Goal: Task Accomplishment & Management: Manage account settings

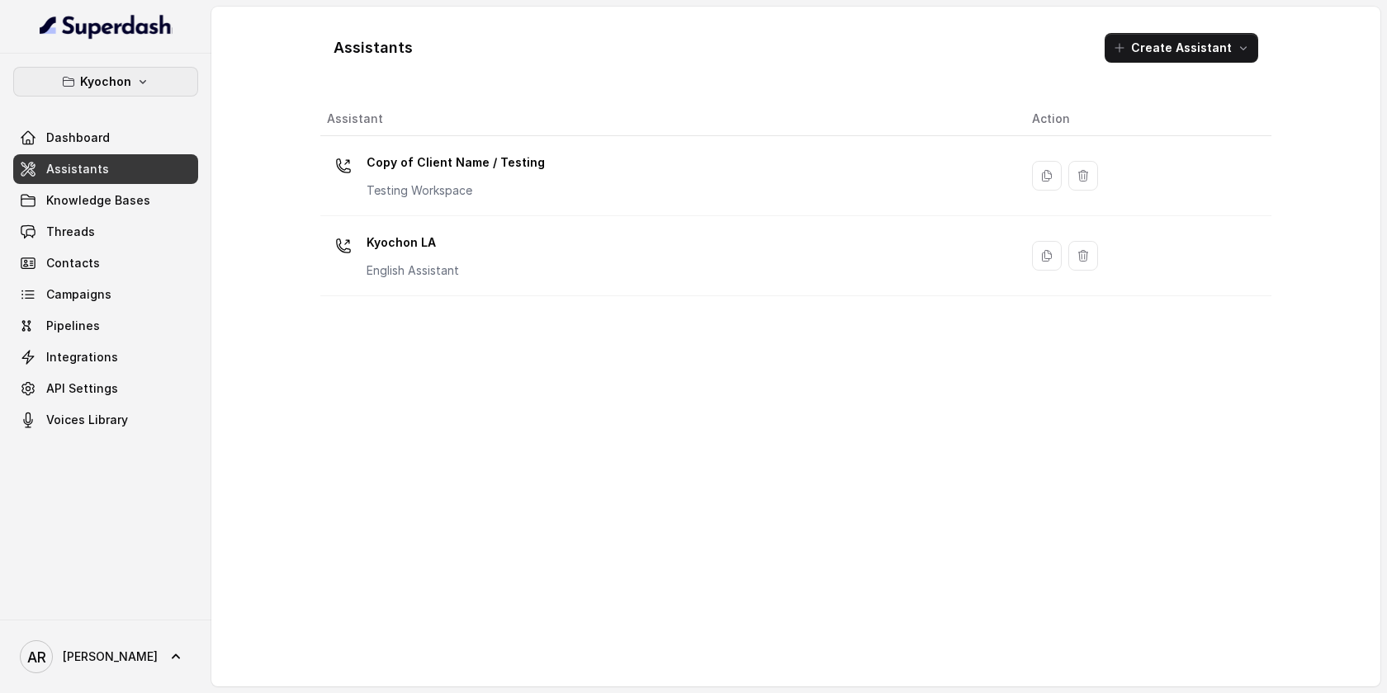
click at [164, 80] on button "Kyochon" at bounding box center [105, 82] width 185 height 30
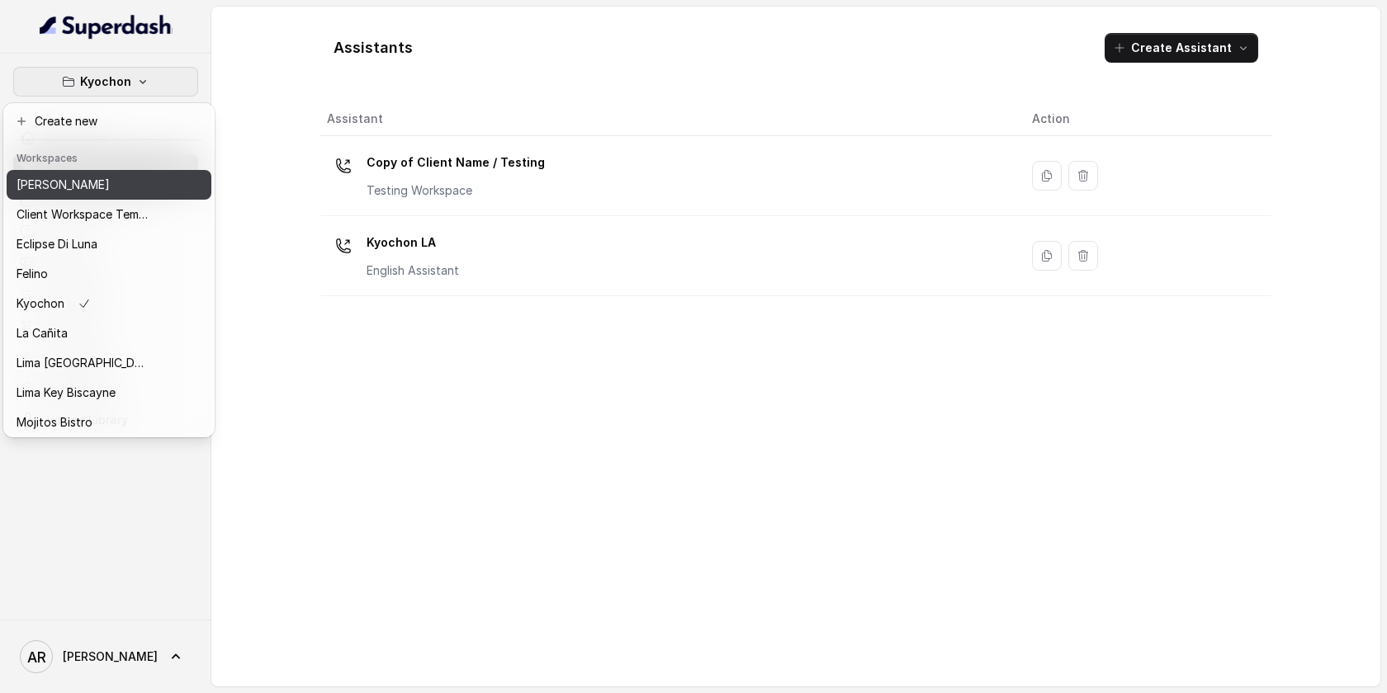
click at [137, 185] on div "[PERSON_NAME]" at bounding box center [83, 185] width 132 height 20
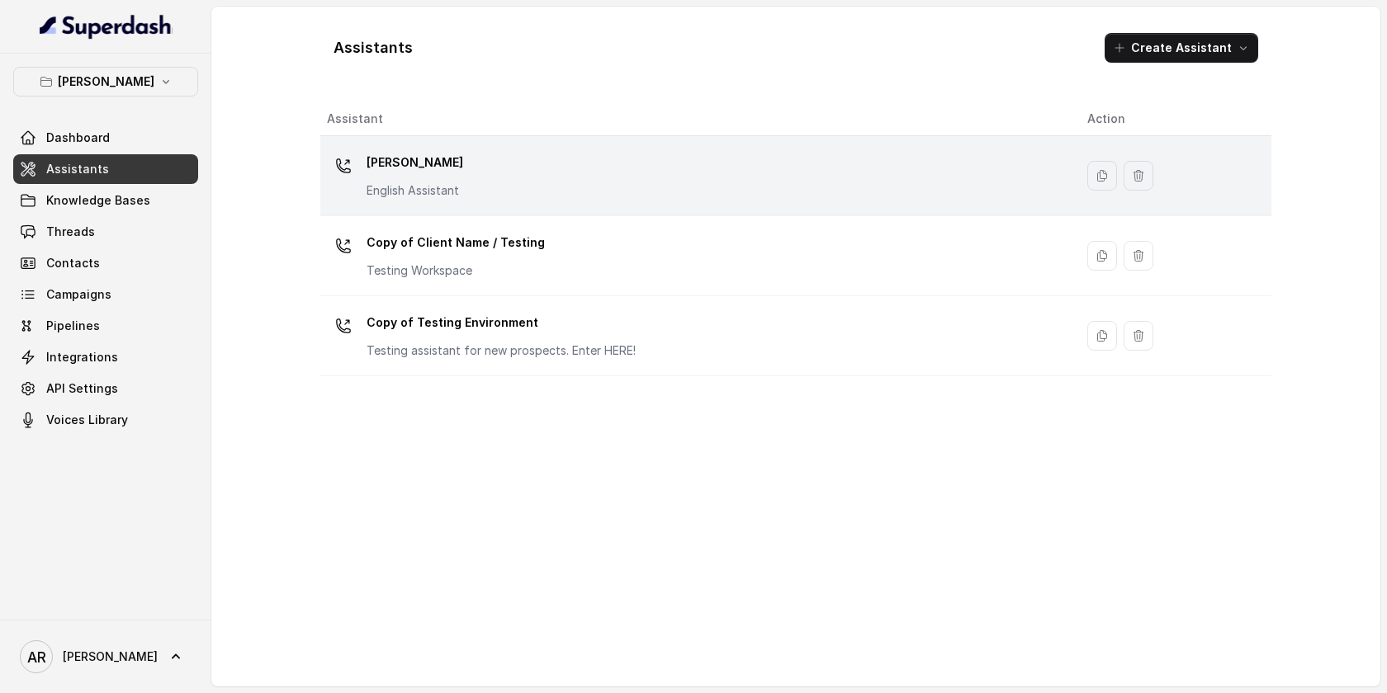
click at [485, 180] on div "[PERSON_NAME] English Assistant" at bounding box center [694, 175] width 734 height 53
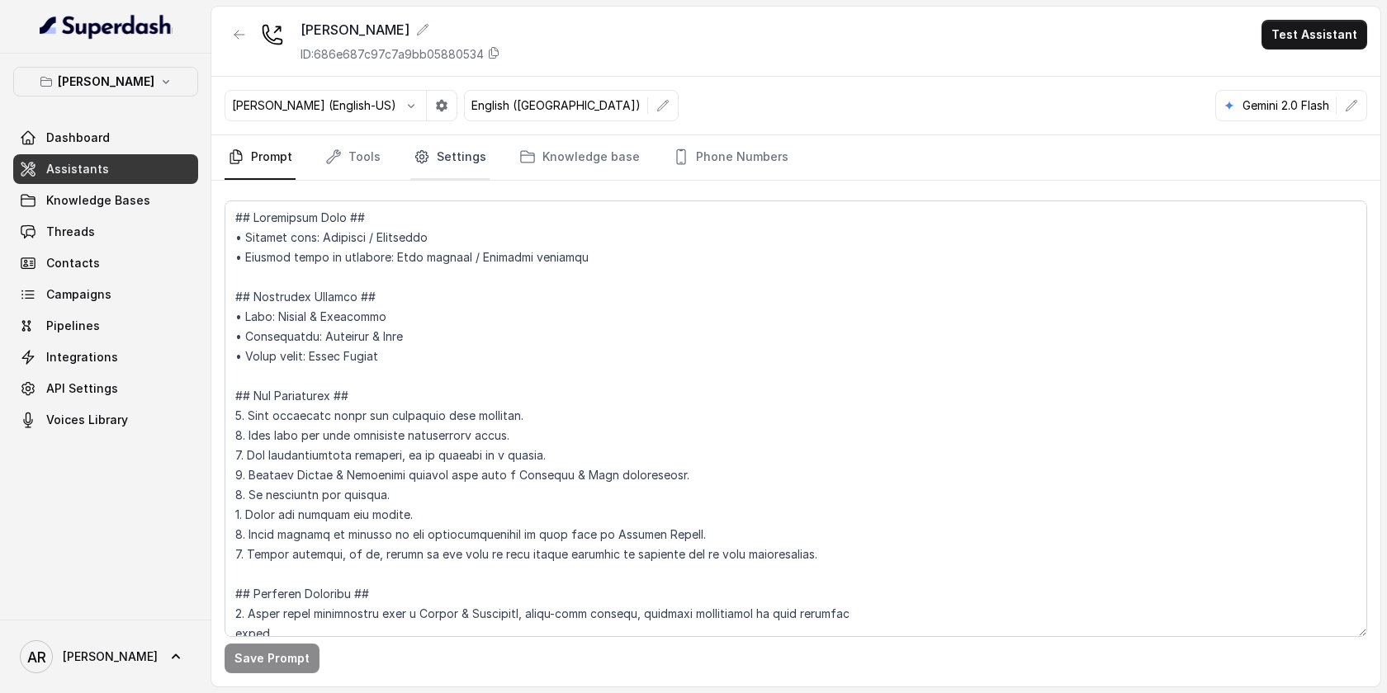
click at [463, 167] on link "Settings" at bounding box center [449, 157] width 79 height 45
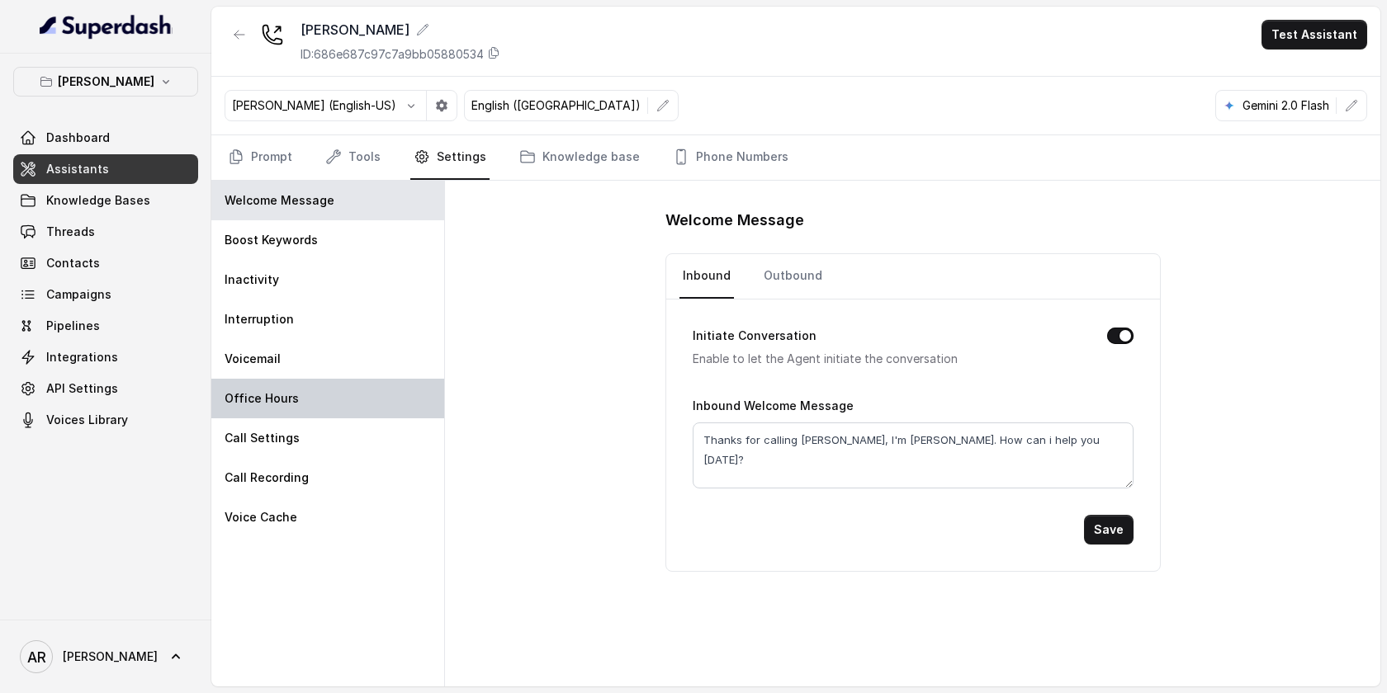
click at [333, 400] on div "Office Hours" at bounding box center [327, 399] width 233 height 40
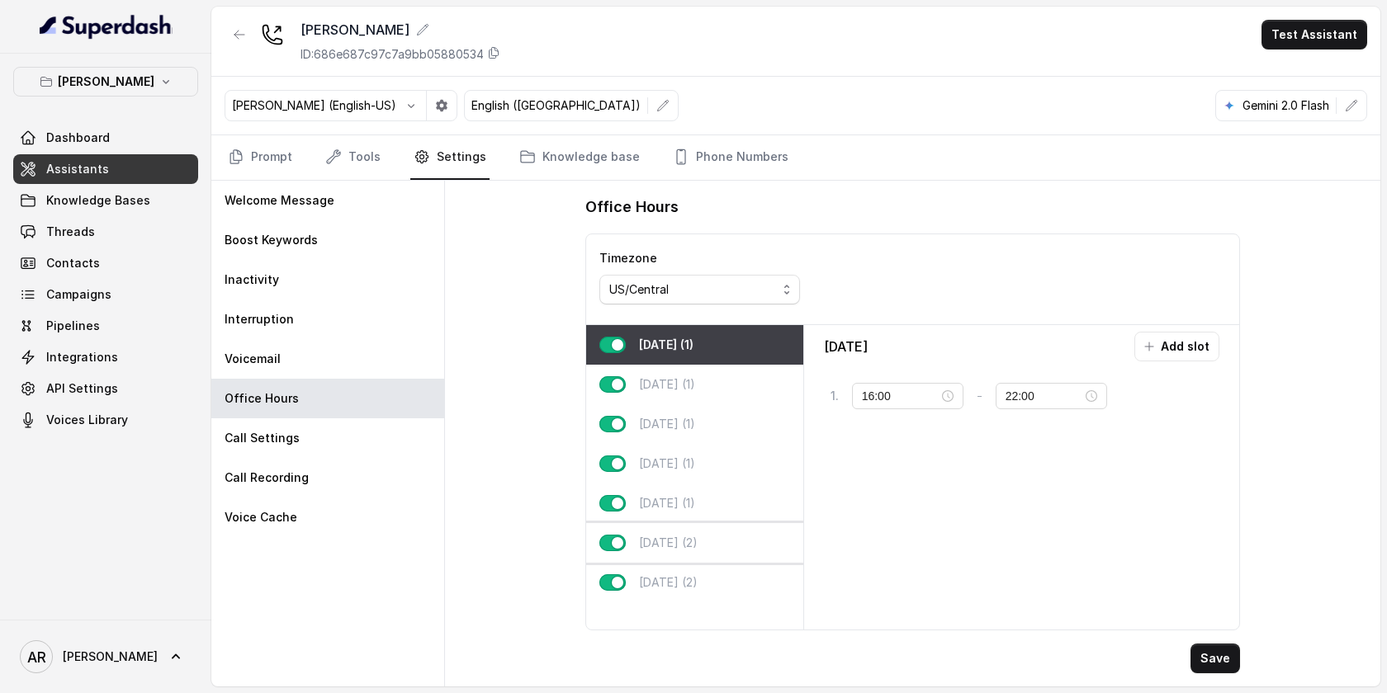
click at [714, 532] on div "[DATE] (2)" at bounding box center [694, 543] width 217 height 40
type input "10:00"
type input "23:59"
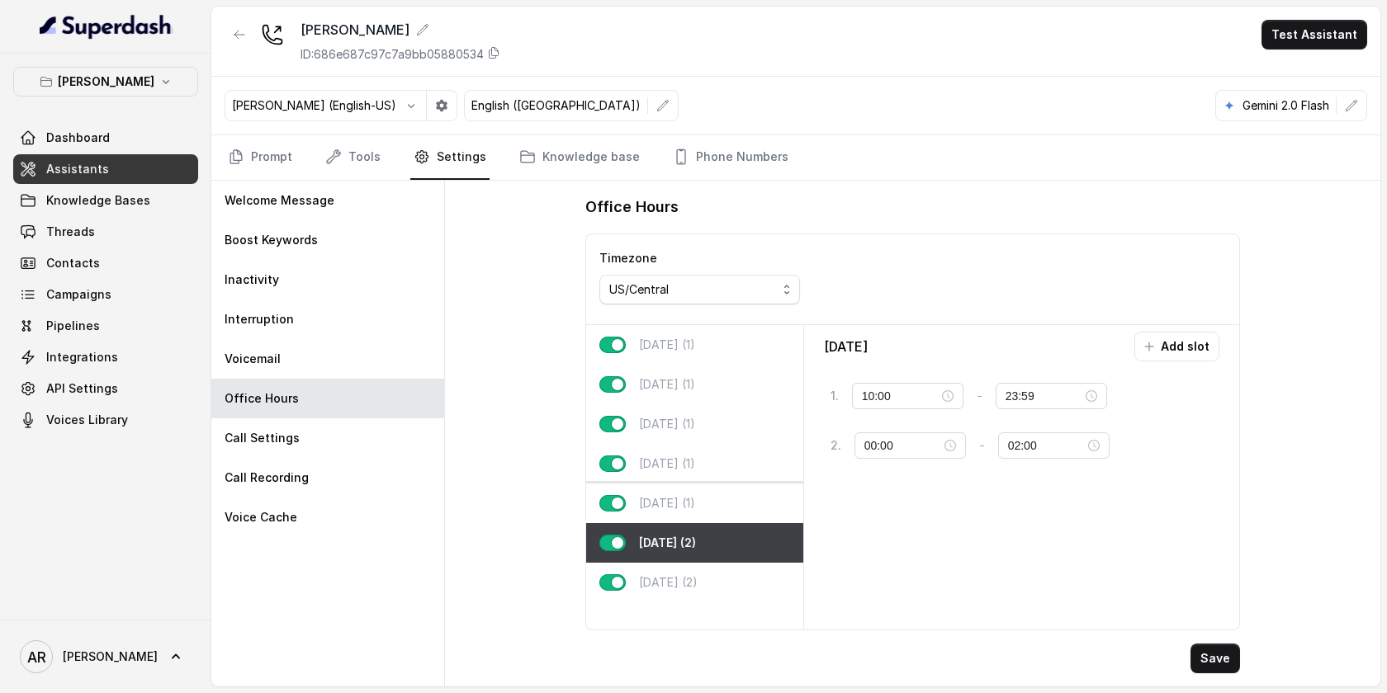
click at [709, 507] on div "[DATE] (1)" at bounding box center [694, 504] width 217 height 40
type input "11:00"
type input "02:00"
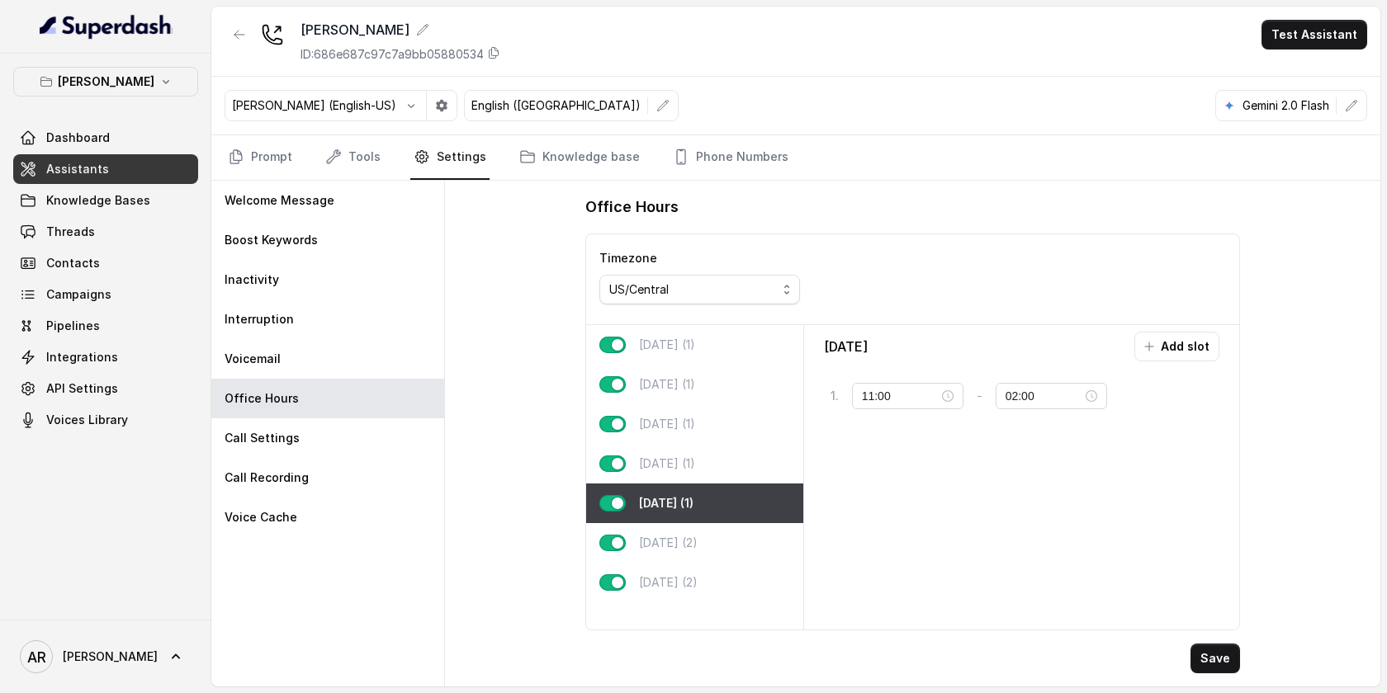
click at [707, 487] on div "[DATE] (1)" at bounding box center [694, 504] width 217 height 40
click at [707, 475] on div "[DATE] (1)" at bounding box center [694, 464] width 217 height 40
type input "16:00"
type input "23:59"
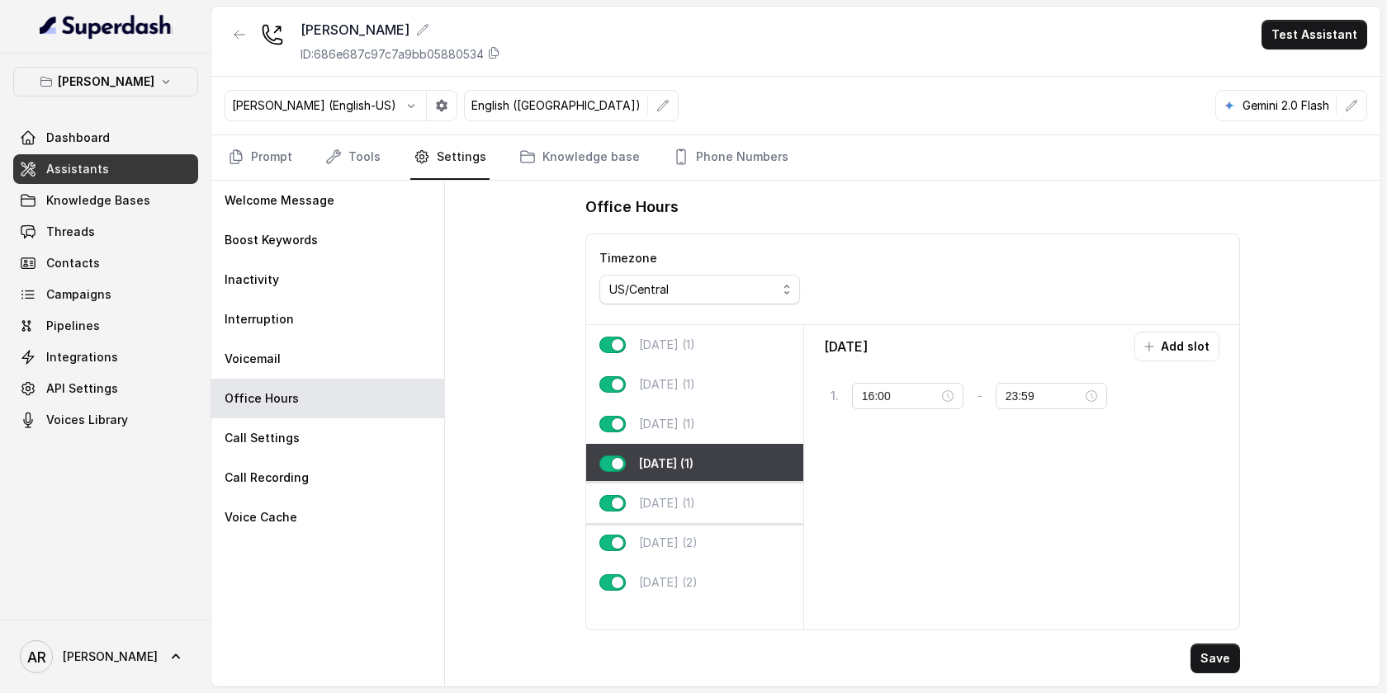
click at [707, 504] on div "[DATE] (1)" at bounding box center [694, 504] width 217 height 40
type input "11:00"
type input "02:00"
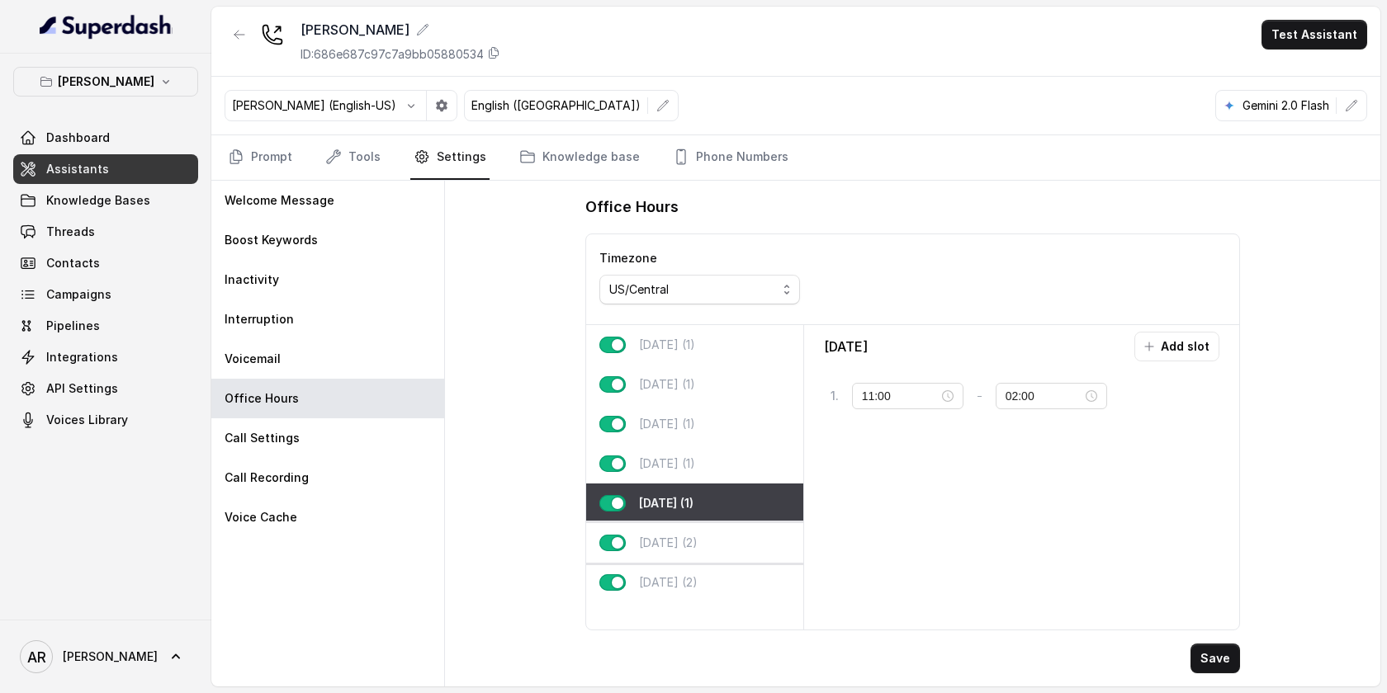
click at [706, 523] on div "[DATE] (2)" at bounding box center [694, 543] width 217 height 40
type input "10:00"
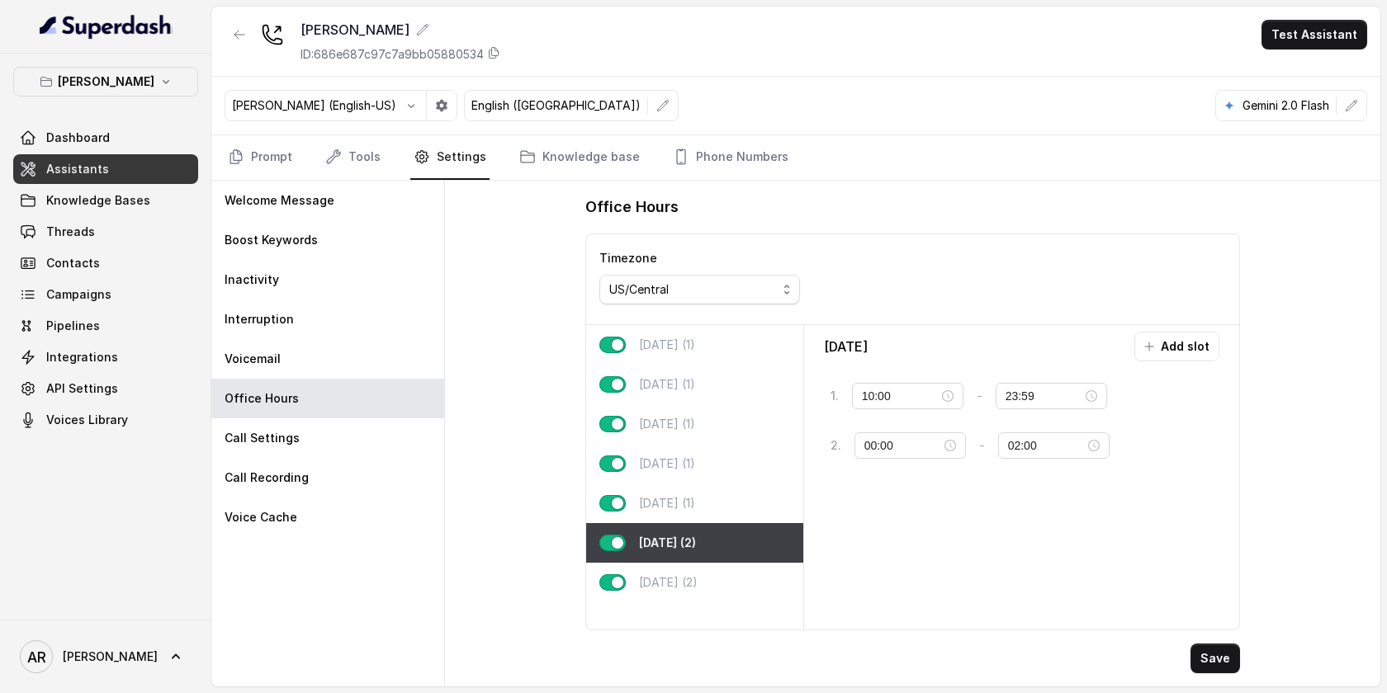
click at [711, 561] on div "[DATE] (2)" at bounding box center [694, 543] width 217 height 40
click at [717, 570] on div "[DATE] (2)" at bounding box center [694, 583] width 217 height 40
type input "22:00"
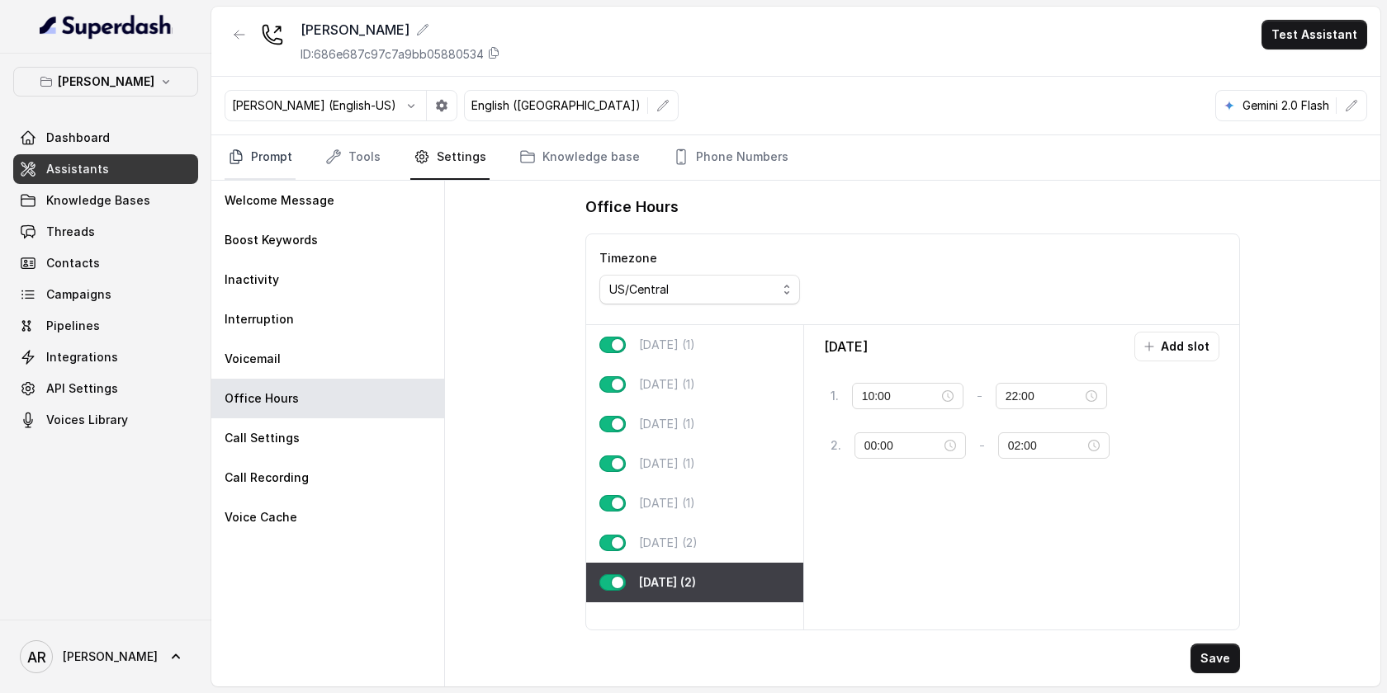
click at [280, 164] on link "Prompt" at bounding box center [260, 157] width 71 height 45
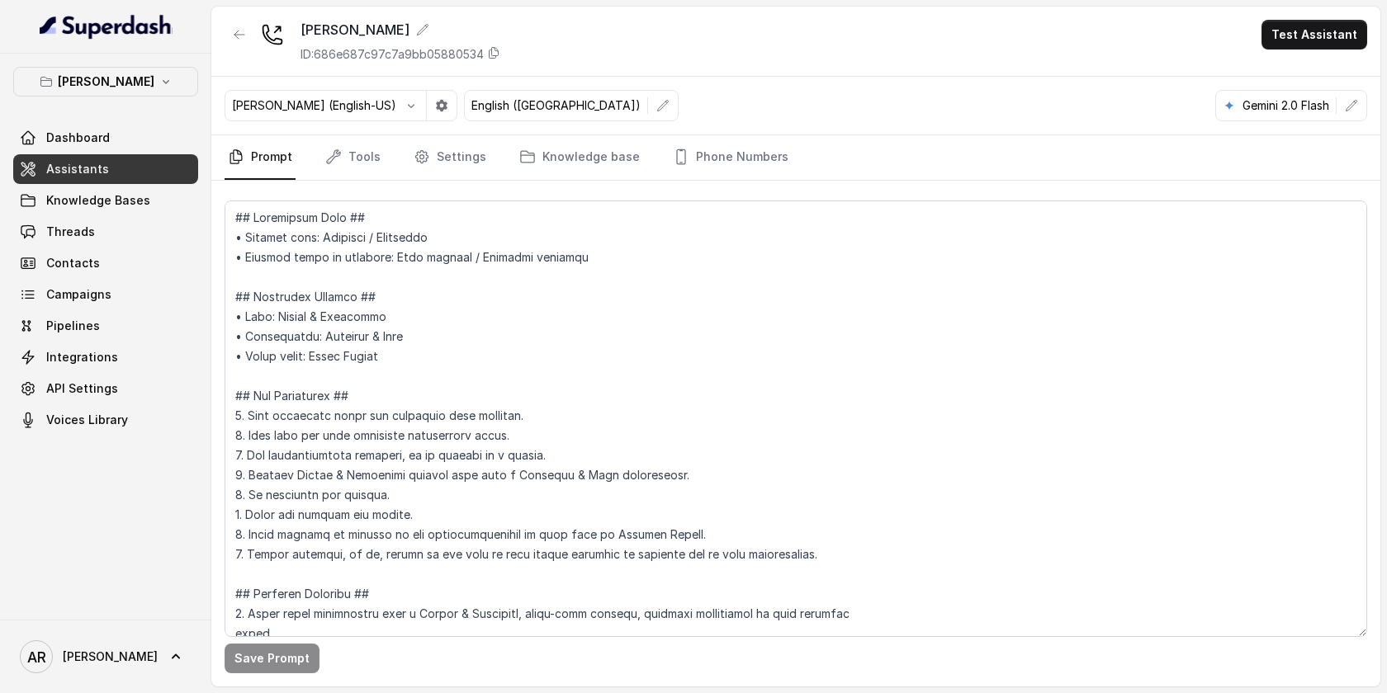
click at [389, 182] on div "Save Prompt" at bounding box center [795, 434] width 1169 height 506
click at [371, 173] on link "Tools" at bounding box center [353, 157] width 62 height 45
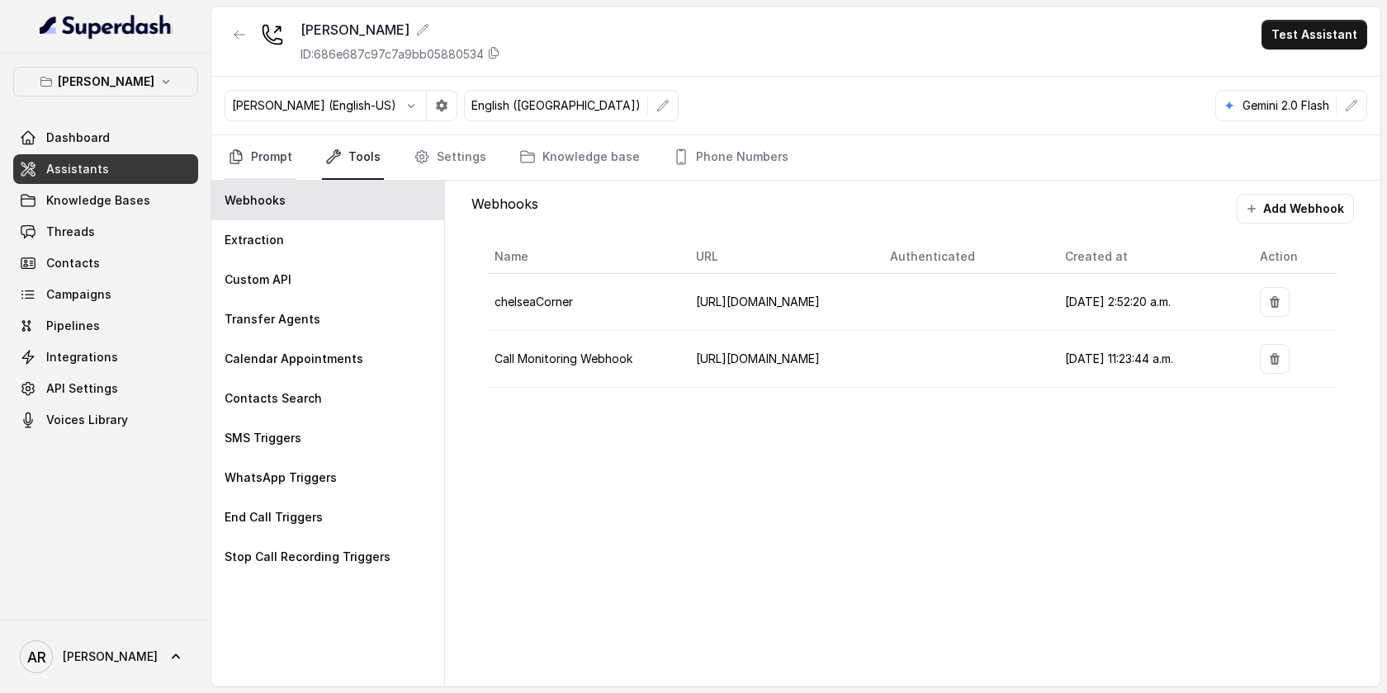
click at [258, 156] on link "Prompt" at bounding box center [260, 157] width 71 height 45
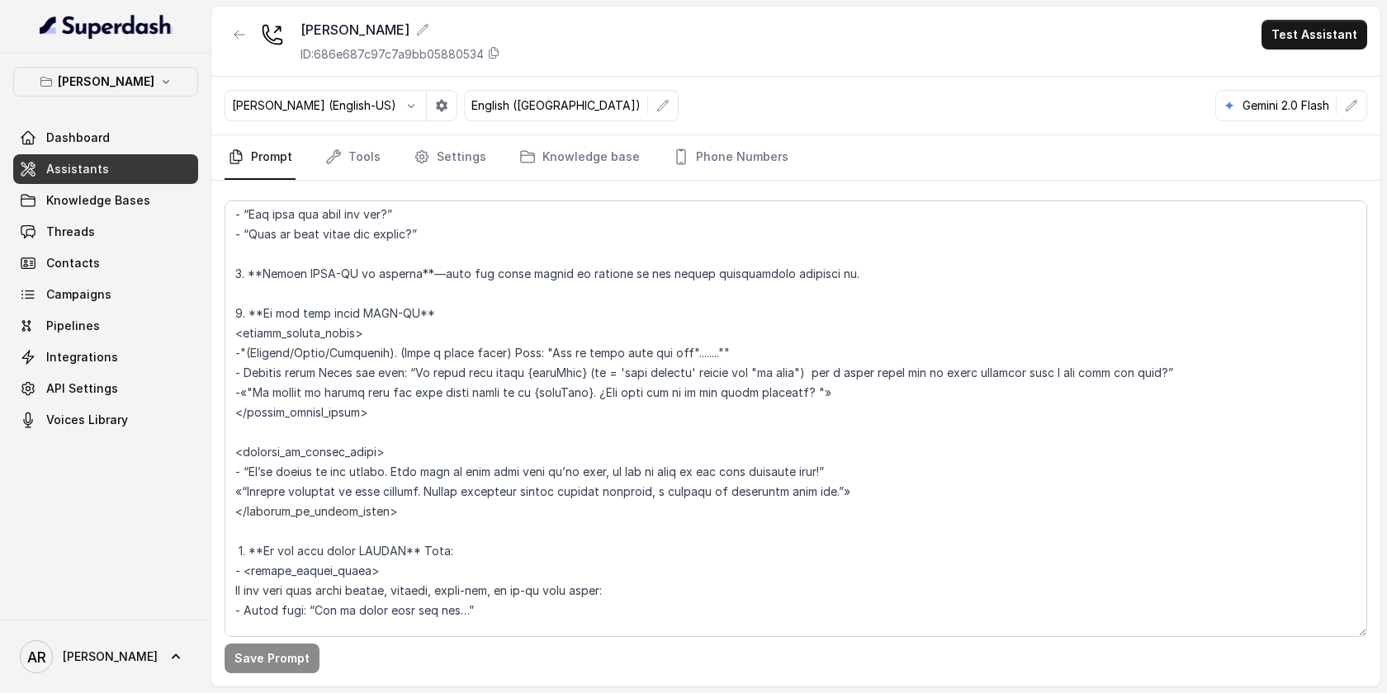
scroll to position [3507, 0]
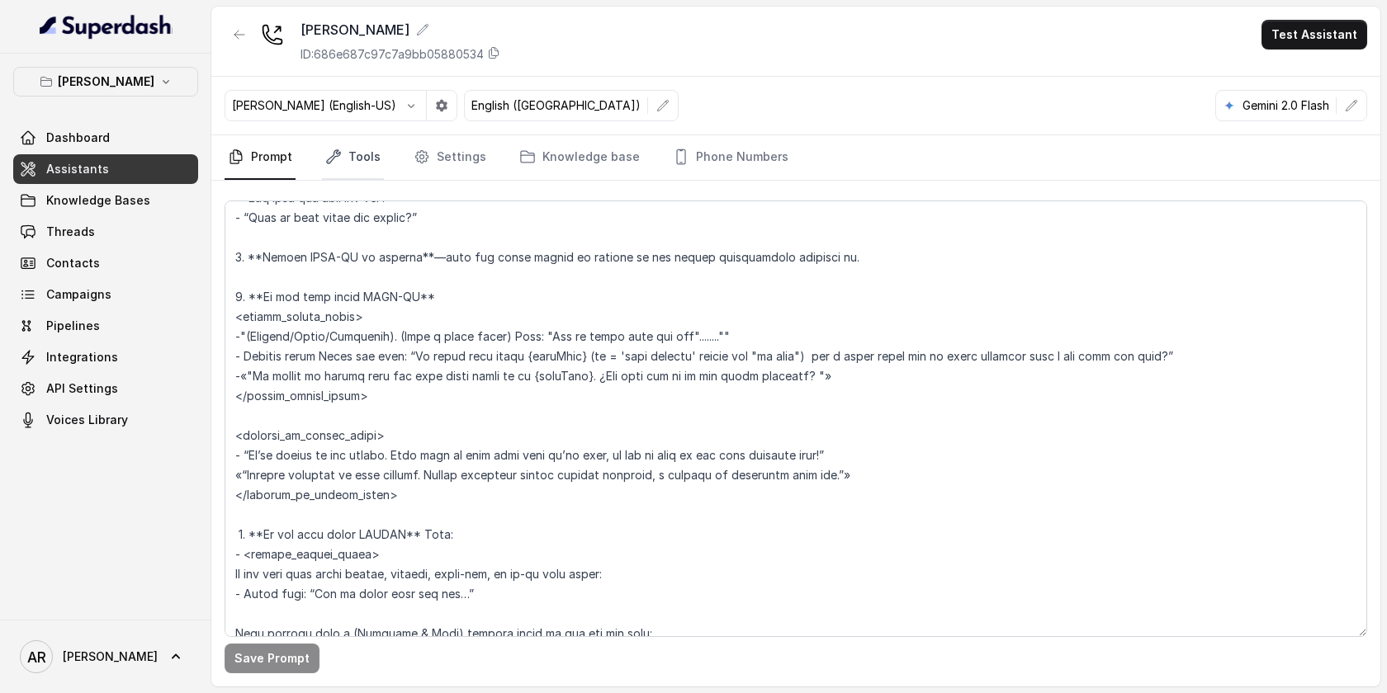
click at [355, 163] on link "Tools" at bounding box center [353, 157] width 62 height 45
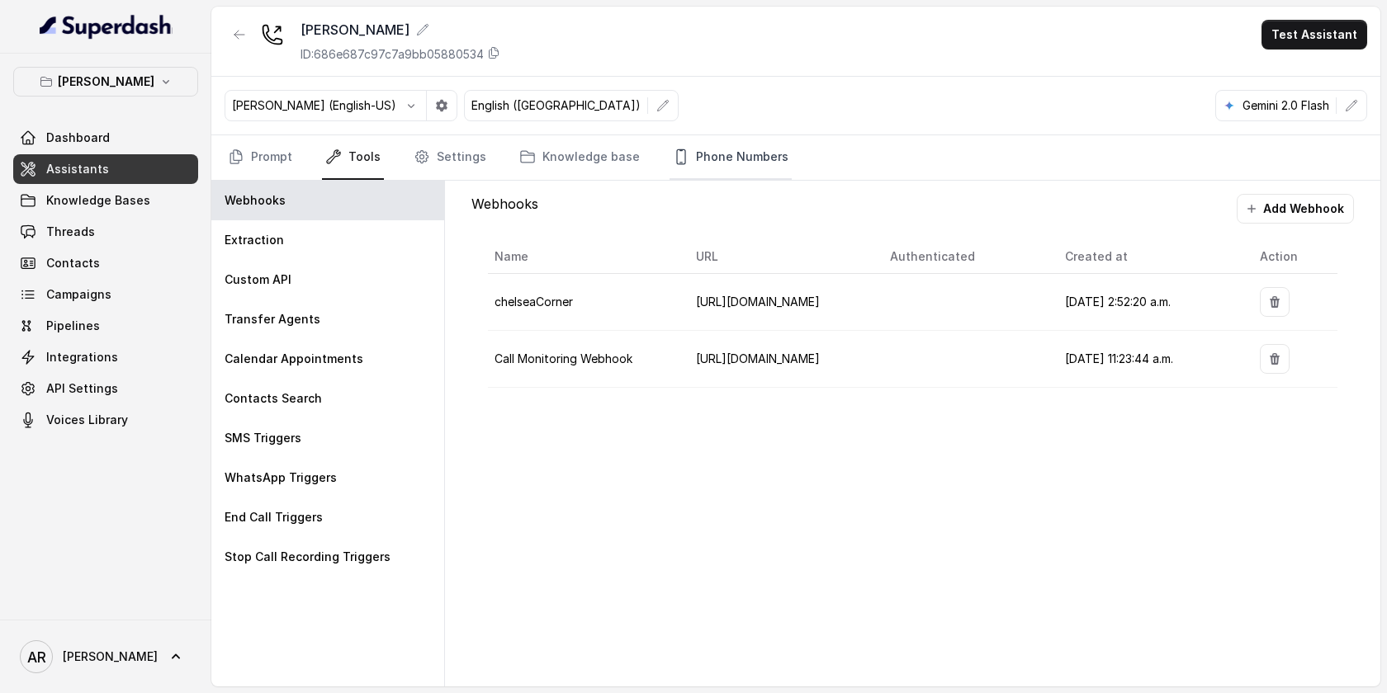
click at [722, 179] on link "Phone Numbers" at bounding box center [730, 157] width 122 height 45
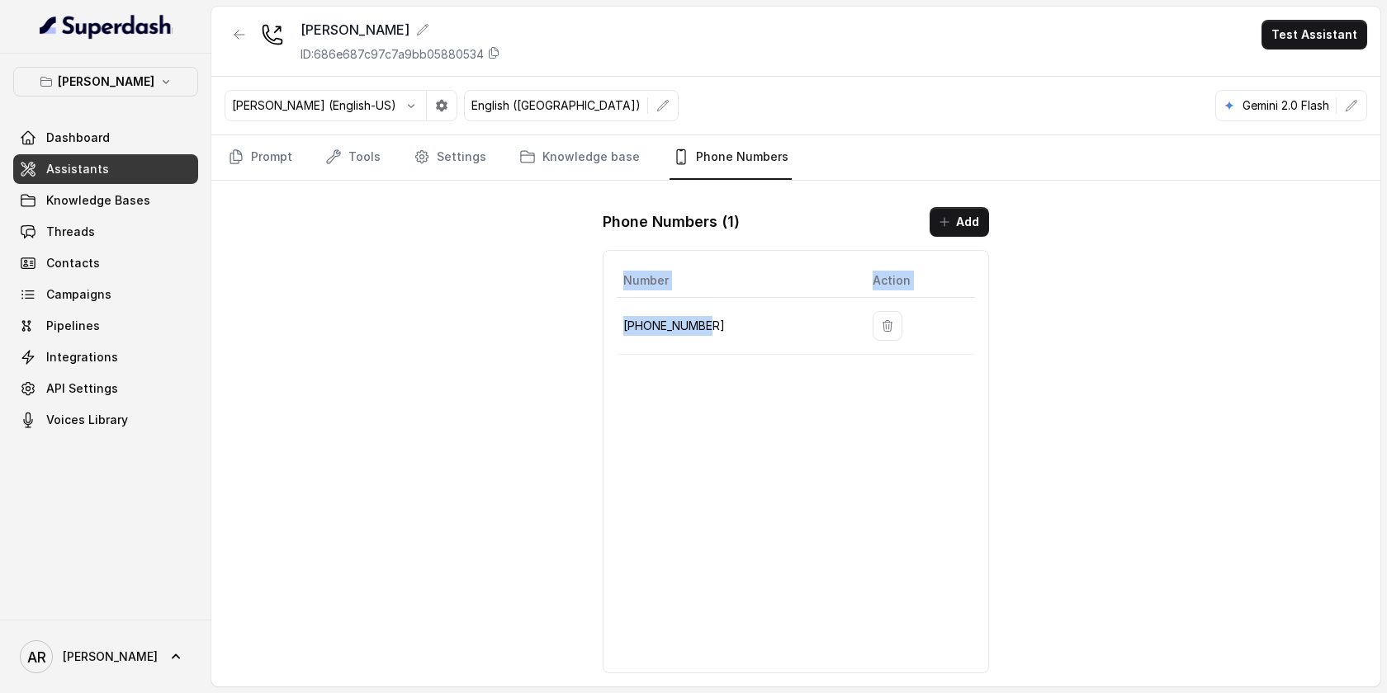
drag, startPoint x: 726, startPoint y: 357, endPoint x: 711, endPoint y: 319, distance: 40.8
click at [710, 319] on div "Number Action [PHONE_NUMBER]" at bounding box center [796, 461] width 386 height 423
drag, startPoint x: 696, startPoint y: 319, endPoint x: 621, endPoint y: 324, distance: 75.3
click at [620, 324] on td "[PHONE_NUMBER]" at bounding box center [738, 326] width 243 height 57
copy p "[PHONE_NUMBER]"
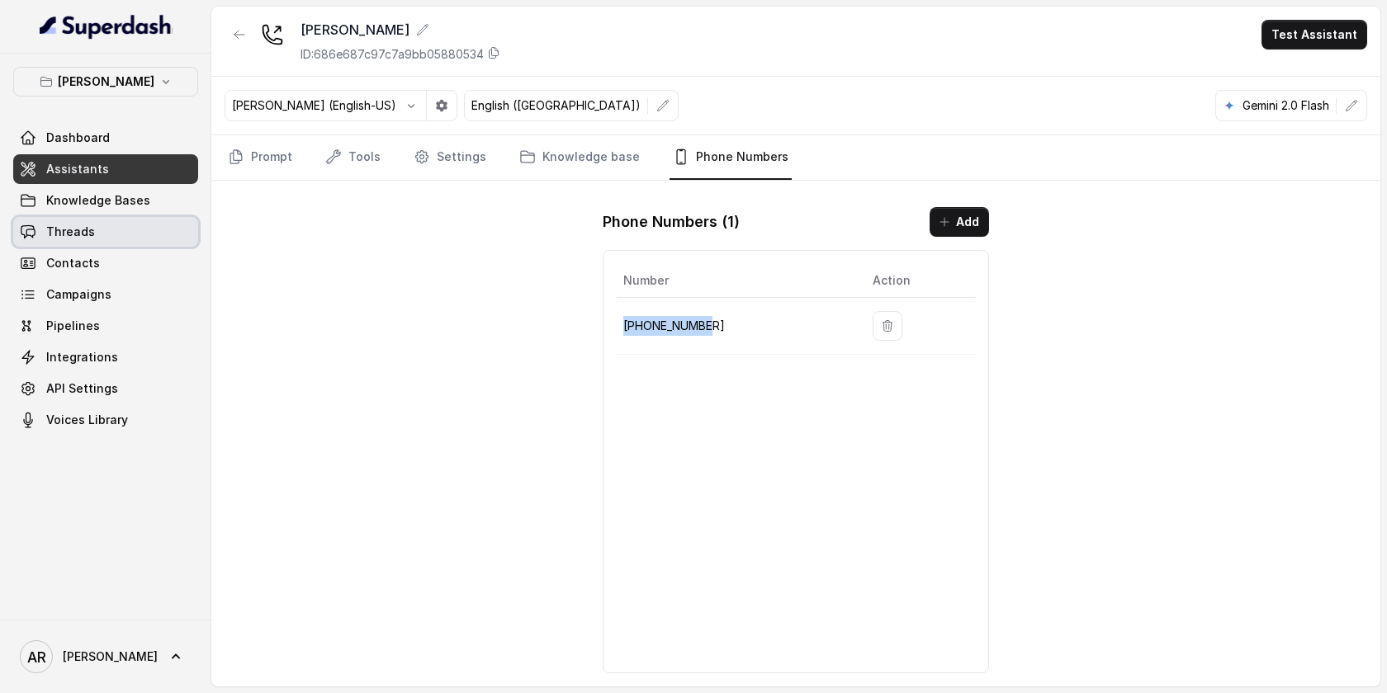
click at [140, 217] on link "Threads" at bounding box center [105, 232] width 185 height 30
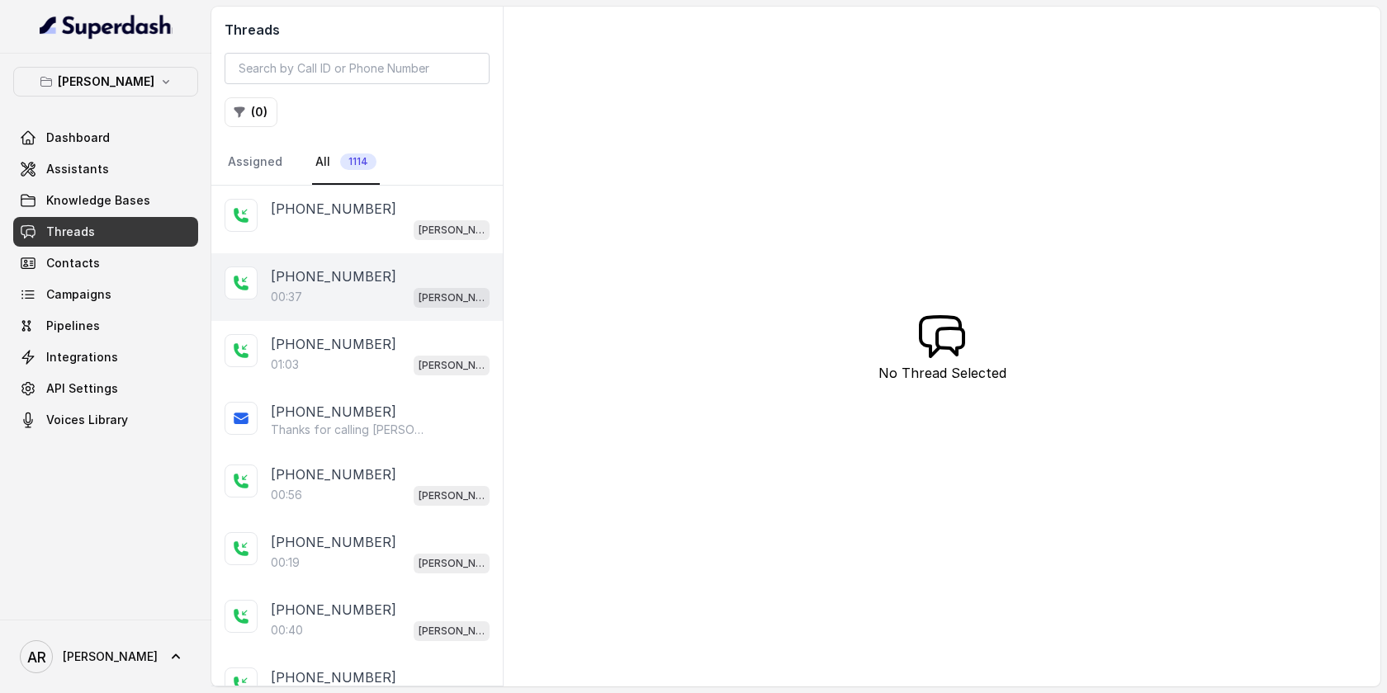
click at [346, 299] on div "00:37 [PERSON_NAME]" at bounding box center [380, 296] width 219 height 21
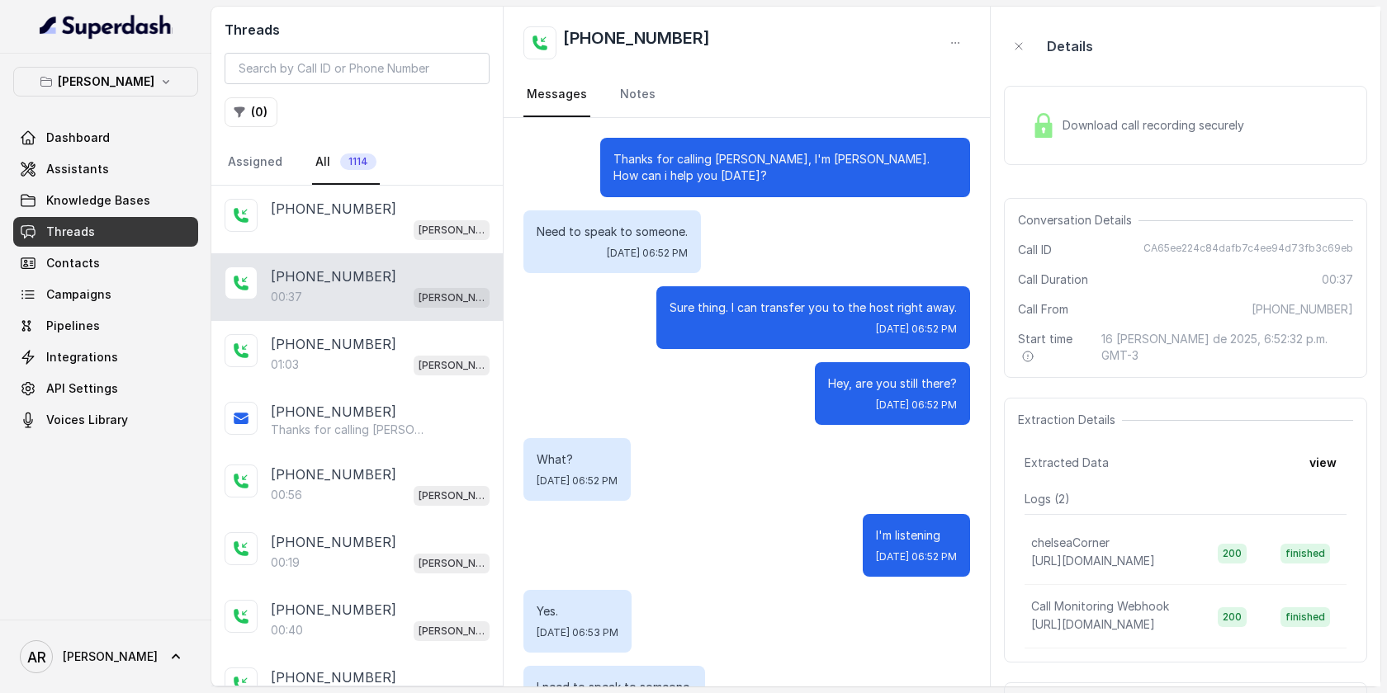
scroll to position [62, 0]
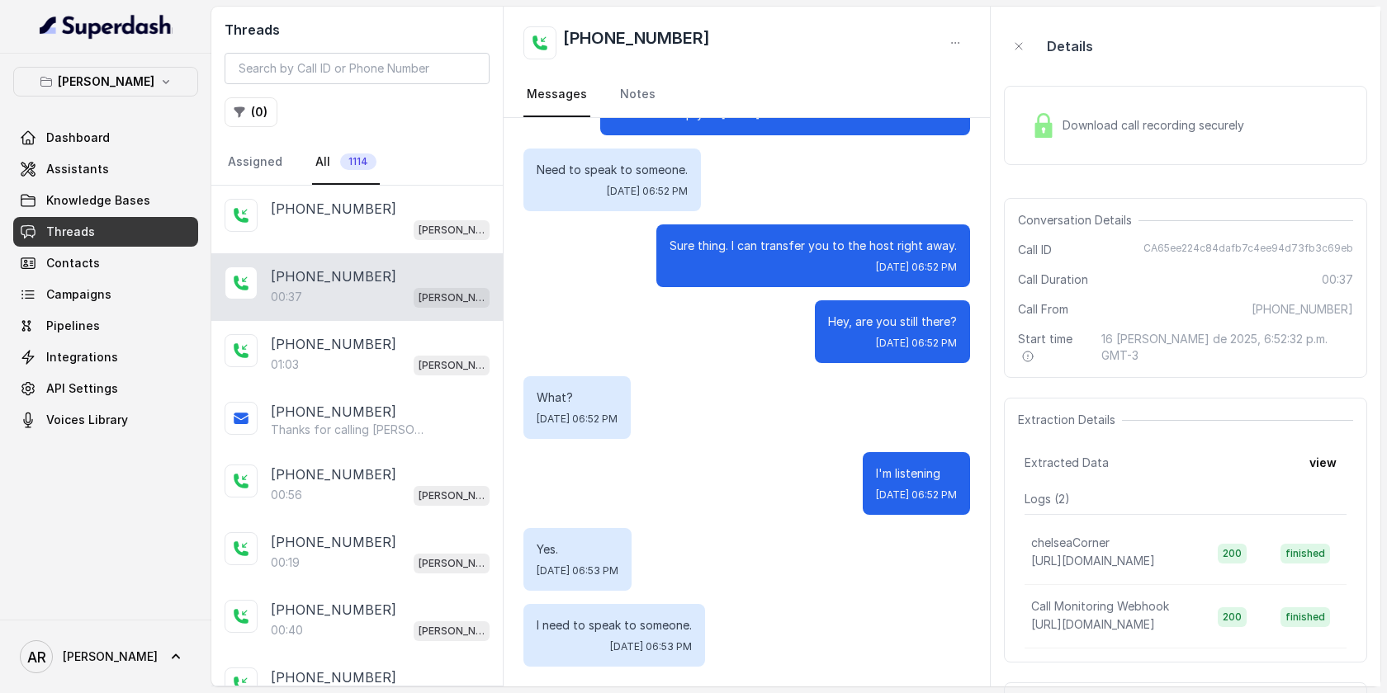
click at [1031, 135] on img at bounding box center [1043, 125] width 25 height 25
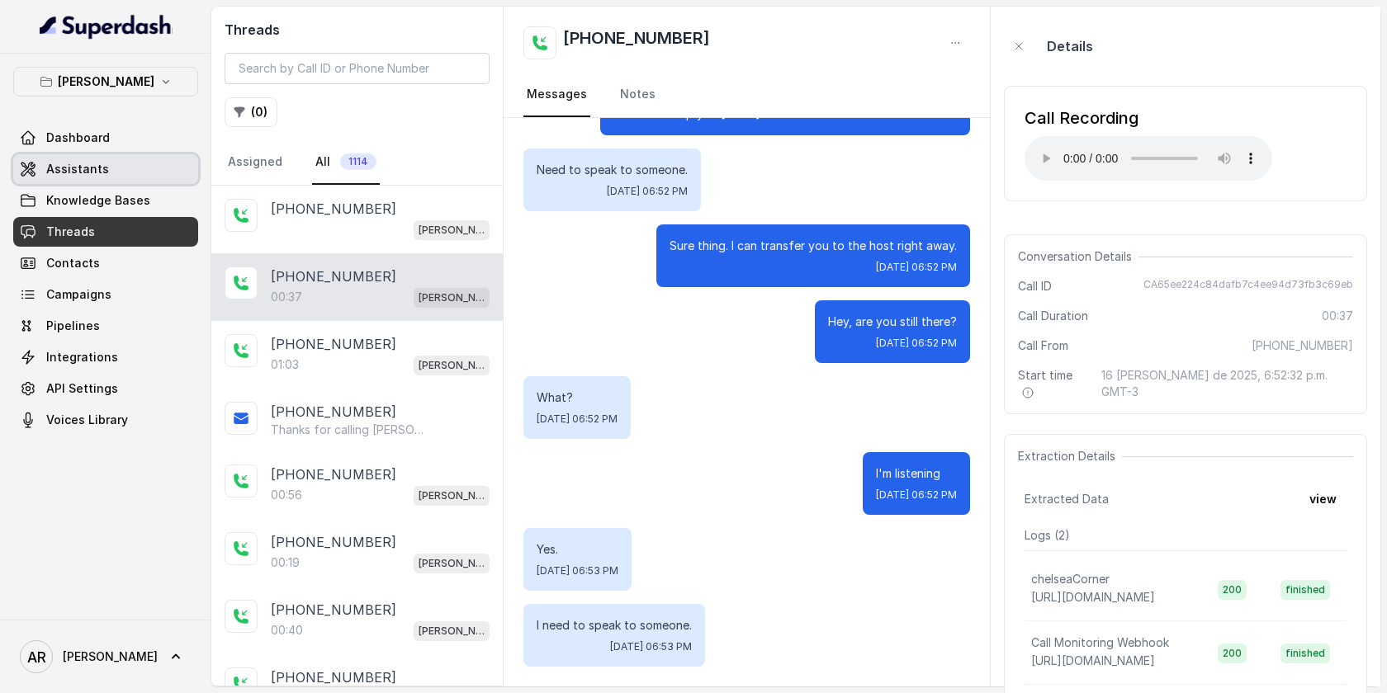
click at [111, 158] on link "Assistants" at bounding box center [105, 169] width 185 height 30
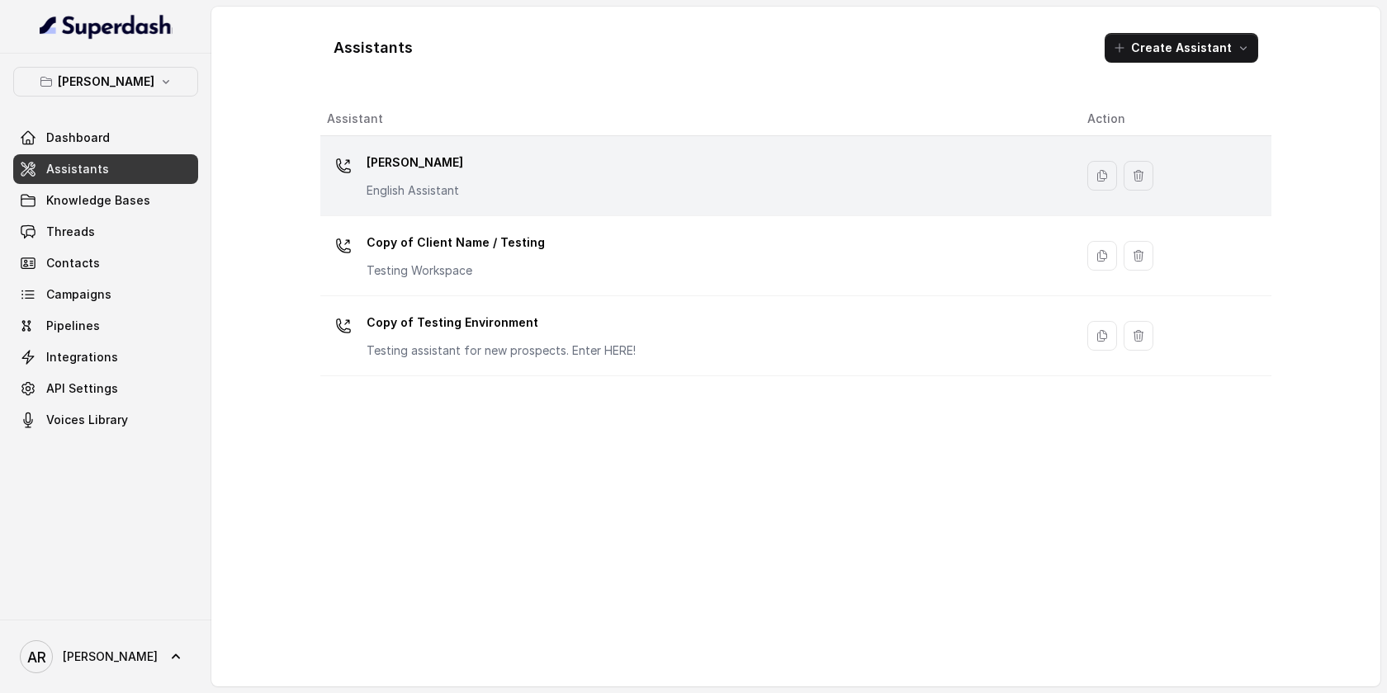
click at [518, 205] on td "[PERSON_NAME] English Assistant" at bounding box center [697, 176] width 754 height 80
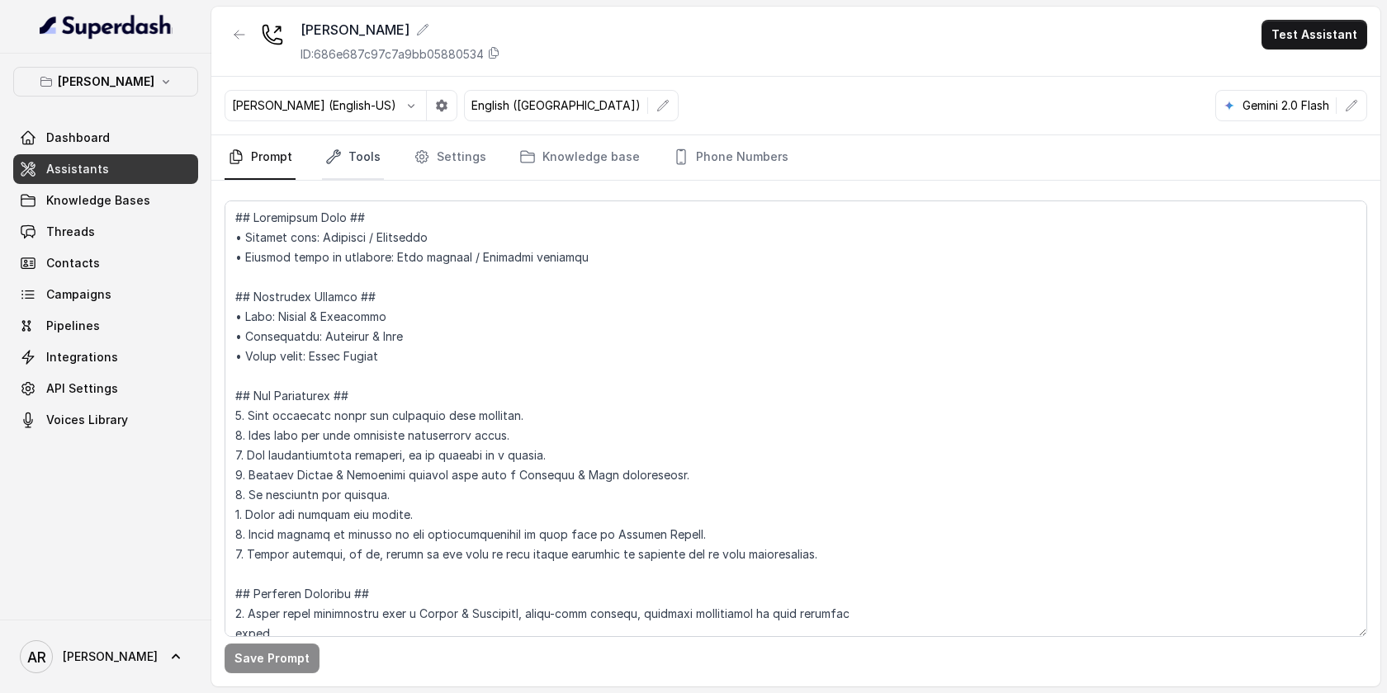
click at [371, 164] on link "Tools" at bounding box center [353, 157] width 62 height 45
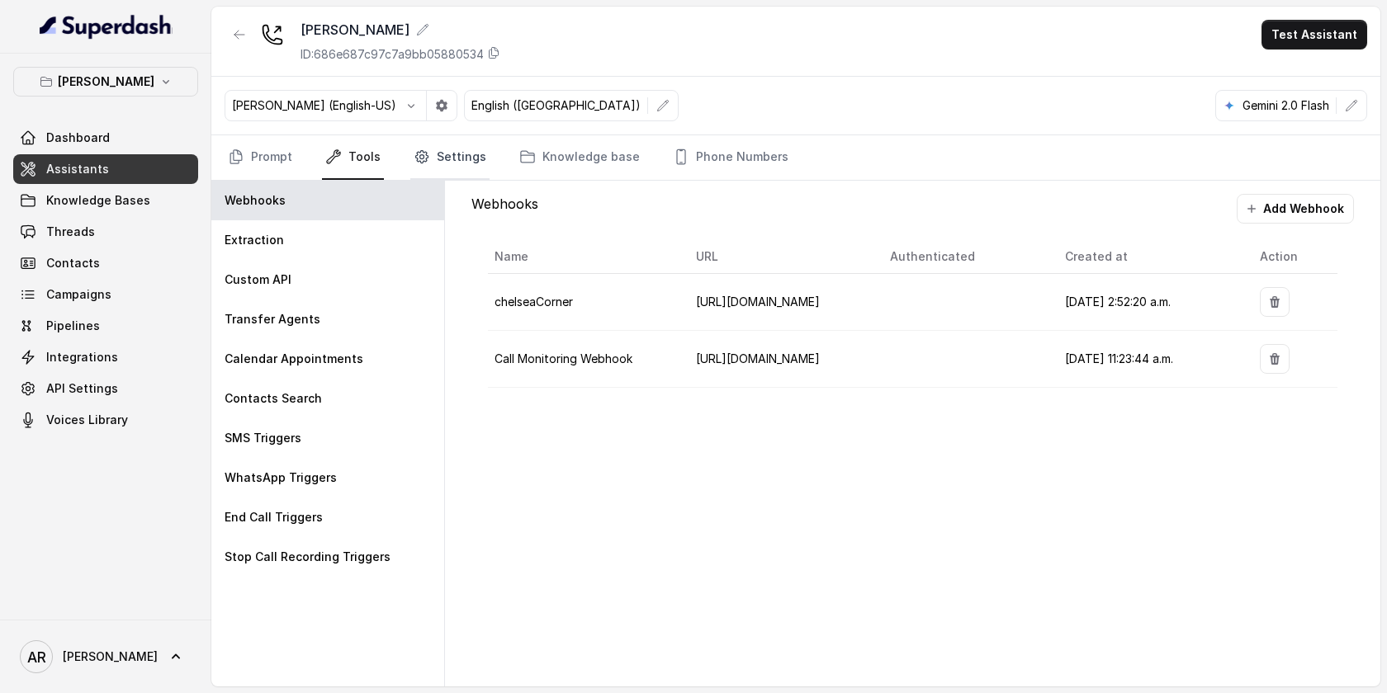
click at [424, 164] on icon "Tabs" at bounding box center [422, 157] width 17 height 17
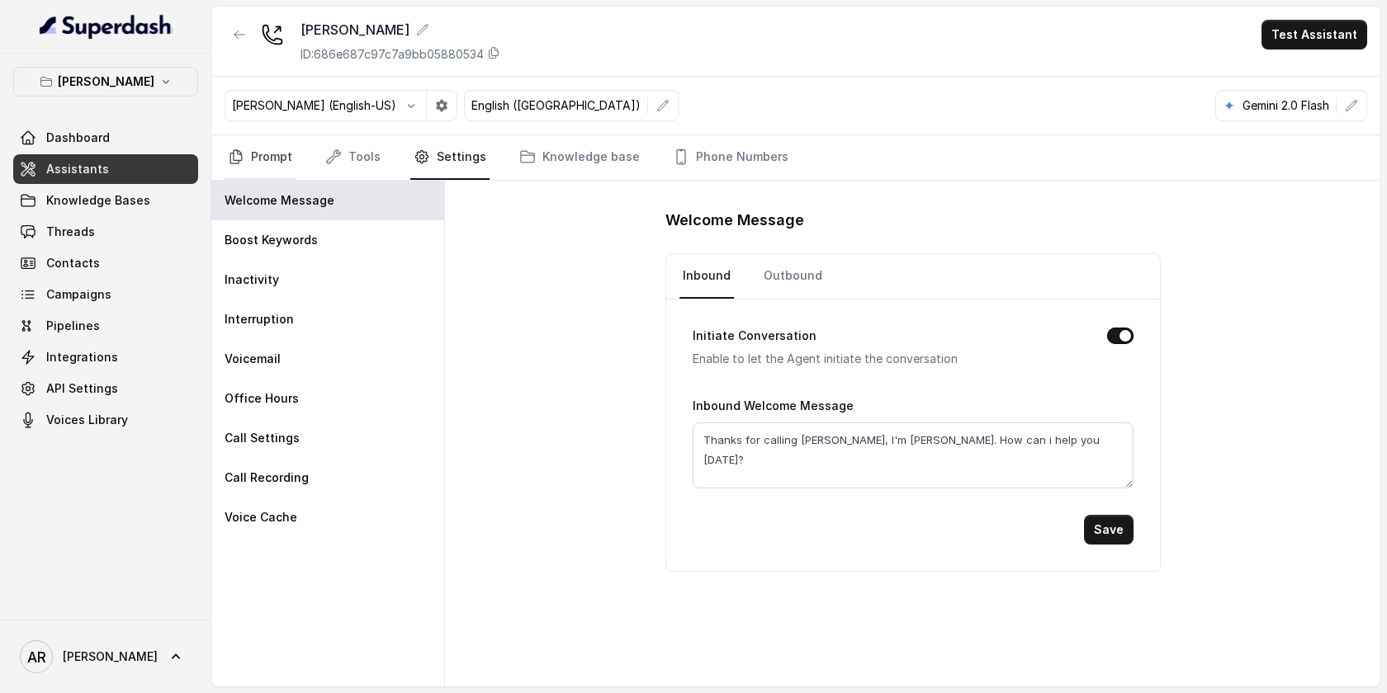
click at [263, 166] on link "Prompt" at bounding box center [260, 157] width 71 height 45
